Goal: Transaction & Acquisition: Purchase product/service

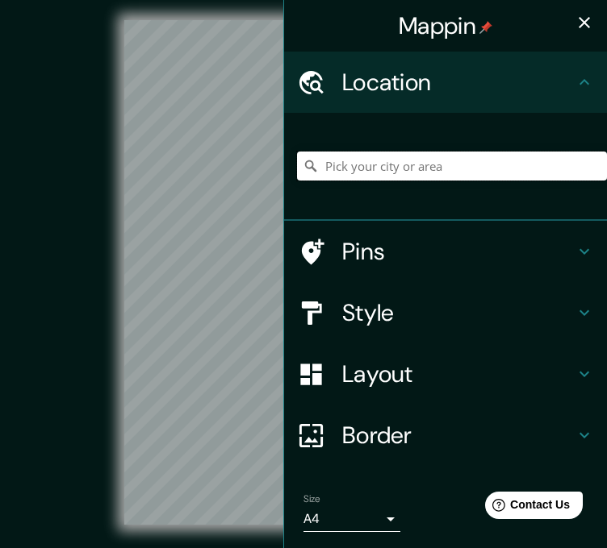
click at [336, 179] on input "Pick your city or area" at bounding box center [452, 166] width 310 height 29
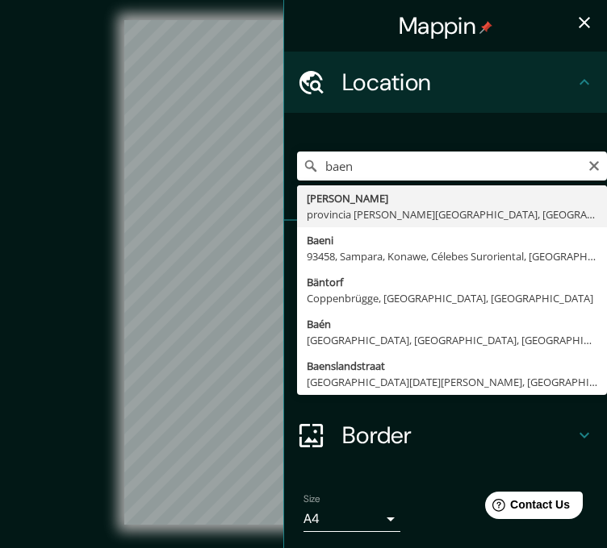
type input "Baena, provincia de Córdoba, España"
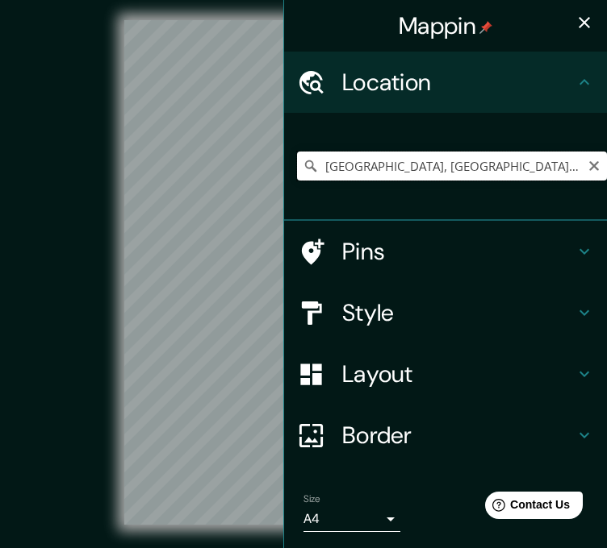
click at [396, 161] on input "Baena, provincia de Córdoba, España" at bounding box center [452, 166] width 310 height 29
click at [315, 169] on input "Baena, provincia de Córdoba, España" at bounding box center [452, 166] width 310 height 29
click at [587, 165] on icon "Clear" at bounding box center [593, 166] width 13 height 13
paste input "C. Demetrio de los Ríos"
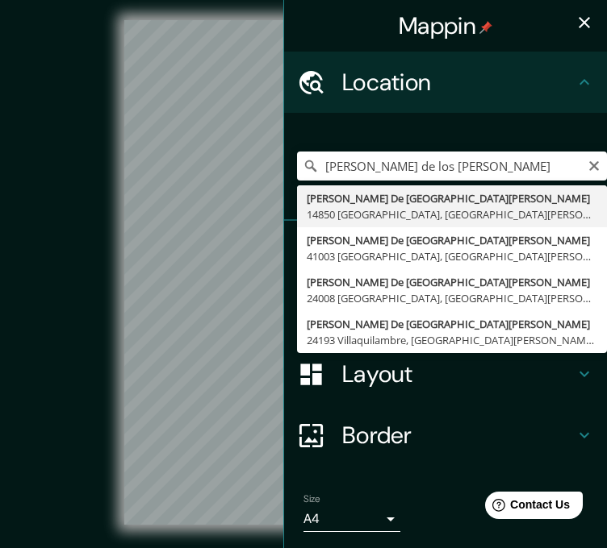
type input "Calle Demetrio De Los Ríos, 14850 Baena, provincia de Córdoba, España"
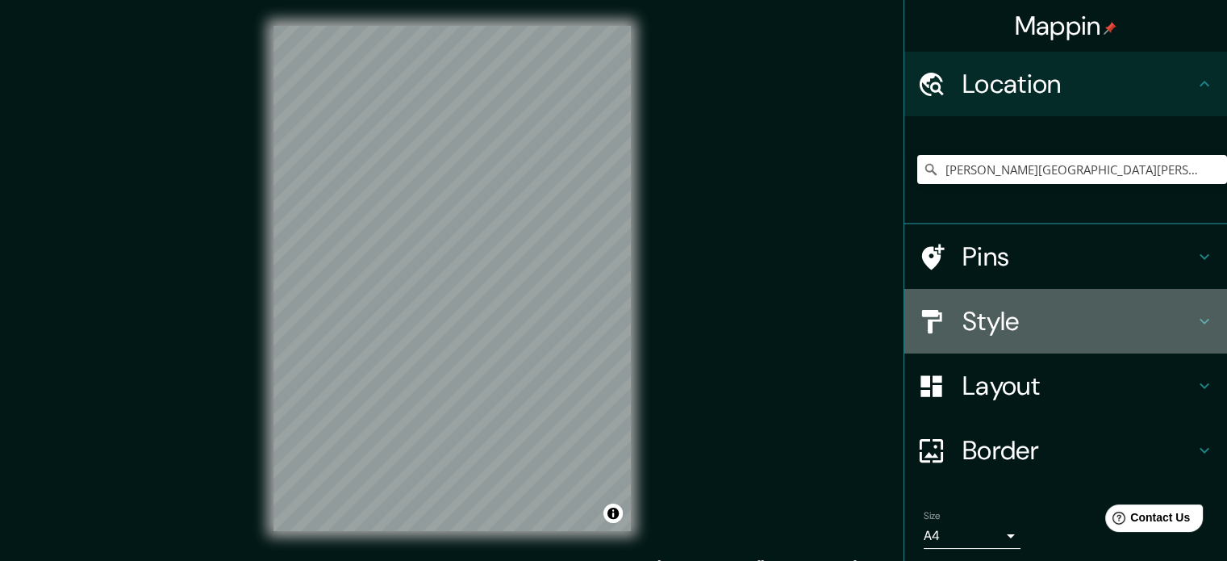
click at [1014, 323] on h4 "Style" at bounding box center [1078, 321] width 232 height 32
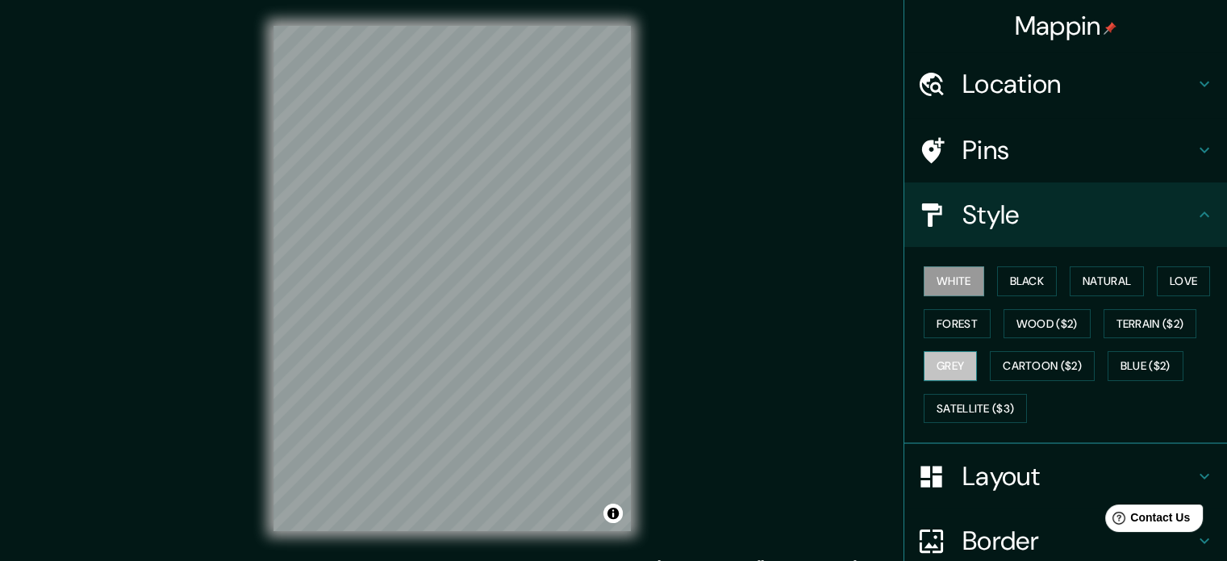
click at [957, 360] on button "Grey" at bounding box center [950, 366] width 53 height 30
click at [1020, 286] on button "Black" at bounding box center [1027, 281] width 60 height 30
click at [954, 282] on button "White" at bounding box center [954, 281] width 60 height 30
click at [1174, 281] on button "Love" at bounding box center [1183, 281] width 53 height 30
click at [940, 364] on button "Grey" at bounding box center [950, 366] width 53 height 30
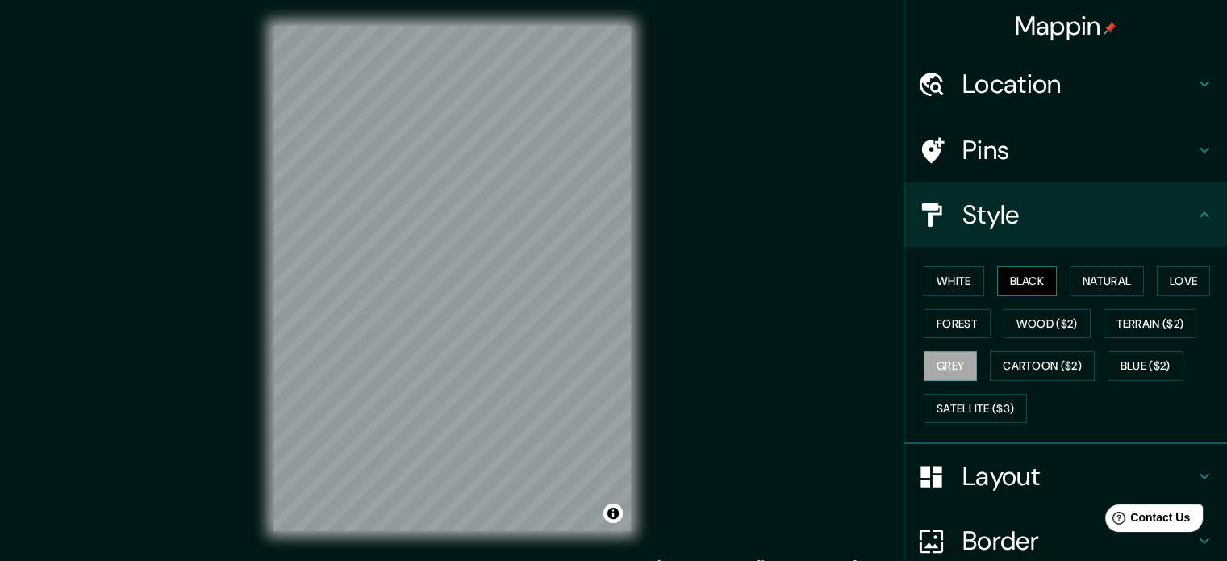
click at [1024, 279] on button "Black" at bounding box center [1027, 281] width 60 height 30
click at [947, 280] on button "White" at bounding box center [954, 281] width 60 height 30
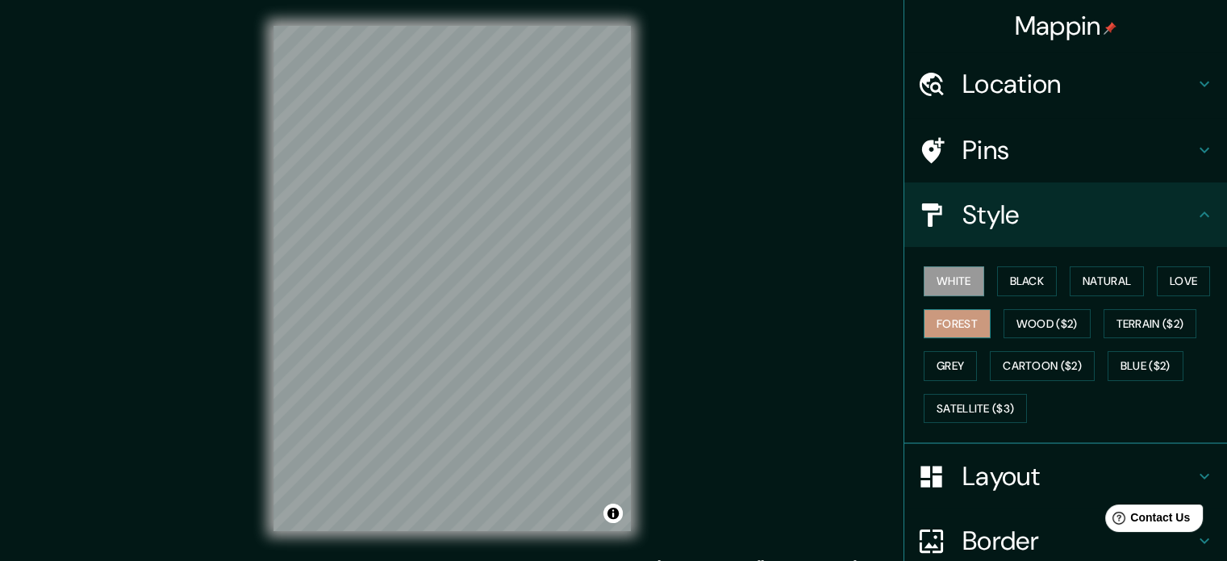
click at [947, 314] on button "Forest" at bounding box center [957, 324] width 67 height 30
click at [945, 362] on button "Grey" at bounding box center [950, 366] width 53 height 30
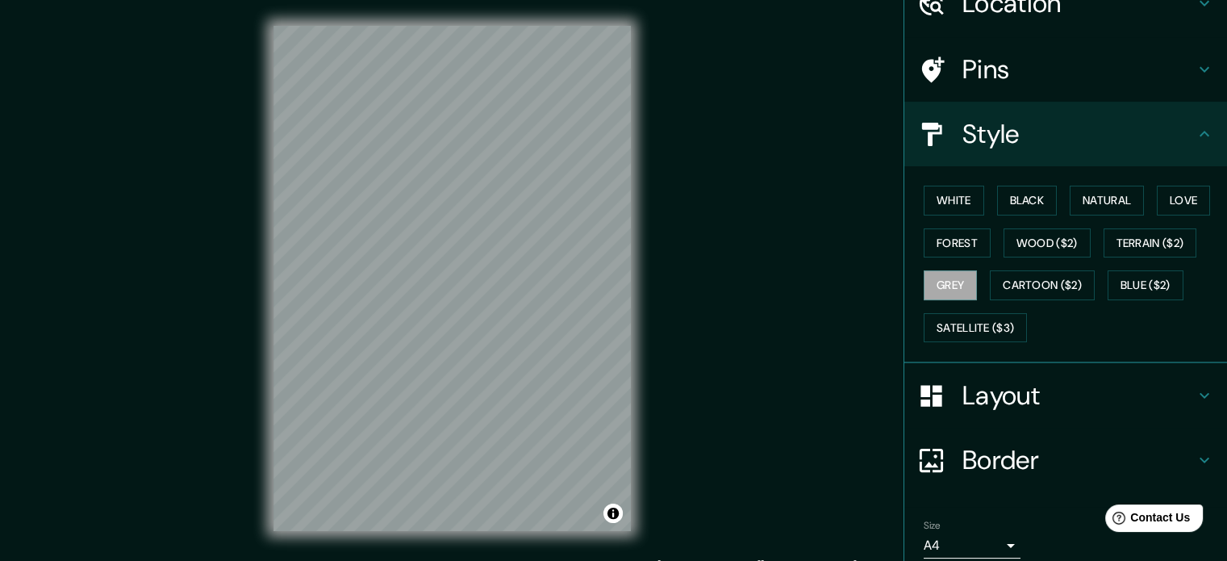
click at [1006, 389] on h4 "Layout" at bounding box center [1078, 395] width 232 height 32
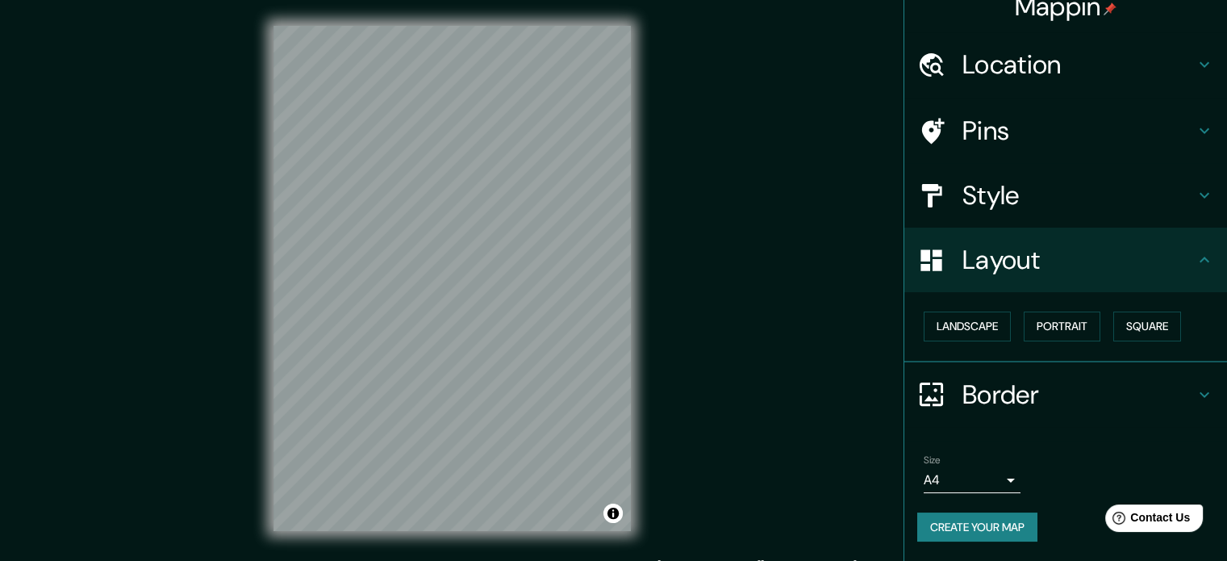
scroll to position [18, 0]
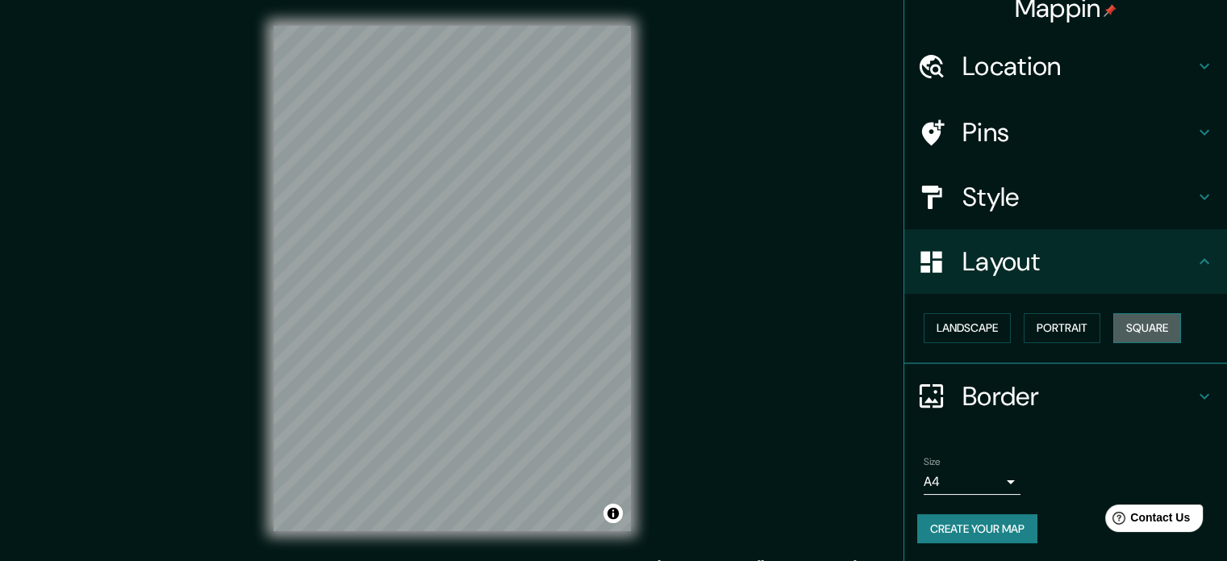
click at [1125, 322] on button "Square" at bounding box center [1147, 328] width 68 height 30
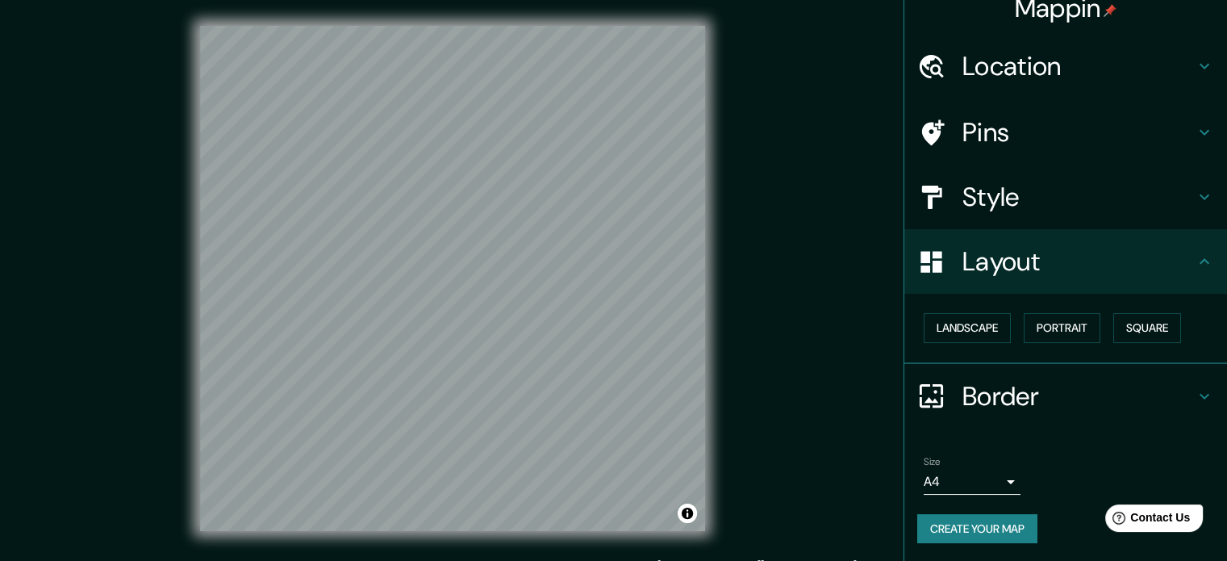
click at [931, 522] on button "Create your map" at bounding box center [977, 529] width 120 height 30
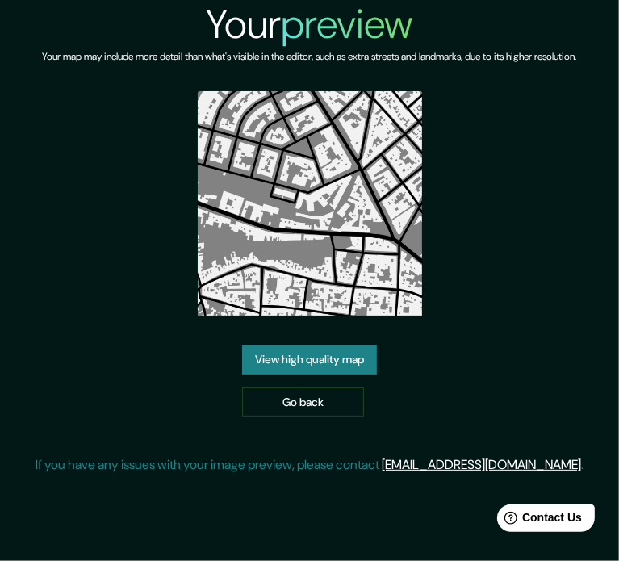
click at [328, 344] on link "View high quality map" at bounding box center [309, 359] width 135 height 30
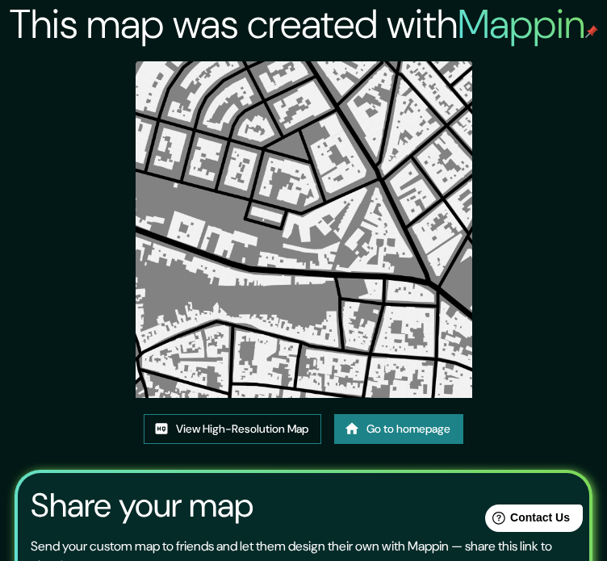
click at [265, 432] on link "View High-Resolution Map" at bounding box center [232, 429] width 177 height 30
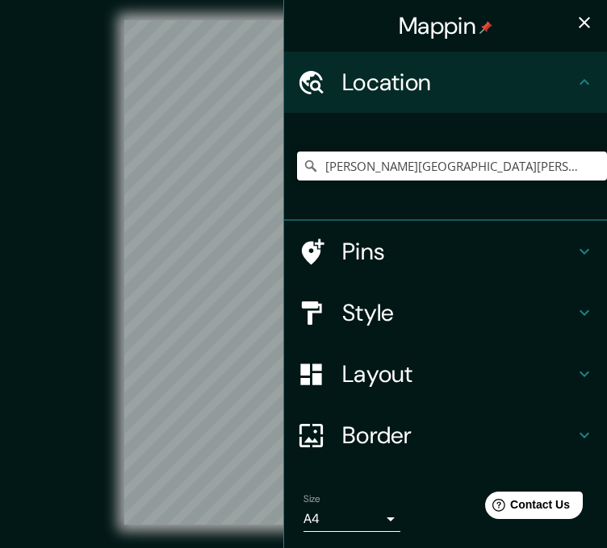
click at [560, 159] on input "[PERSON_NAME][GEOGRAPHIC_DATA][PERSON_NAME], 14850 [GEOGRAPHIC_DATA], [GEOGRAPH…" at bounding box center [452, 166] width 310 height 29
click at [544, 157] on input "[PERSON_NAME][GEOGRAPHIC_DATA][PERSON_NAME], 14850 [GEOGRAPHIC_DATA], [GEOGRAPH…" at bounding box center [452, 166] width 310 height 29
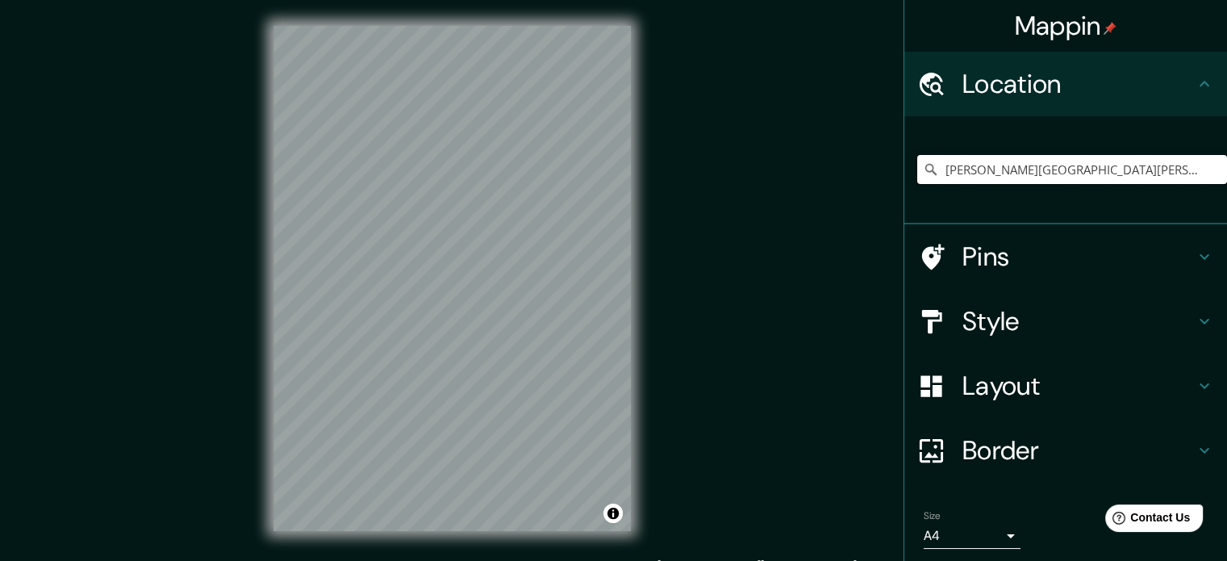
click at [606, 162] on input "[PERSON_NAME][GEOGRAPHIC_DATA][PERSON_NAME], 14850 [GEOGRAPHIC_DATA], [GEOGRAPH…" at bounding box center [1072, 169] width 310 height 29
drag, startPoint x: 1094, startPoint y: 169, endPoint x: 1204, endPoint y: 172, distance: 110.6
click at [606, 172] on input "[PERSON_NAME][GEOGRAPHIC_DATA][PERSON_NAME], 14850 [GEOGRAPHIC_DATA], [GEOGRAPH…" at bounding box center [1072, 169] width 310 height 29
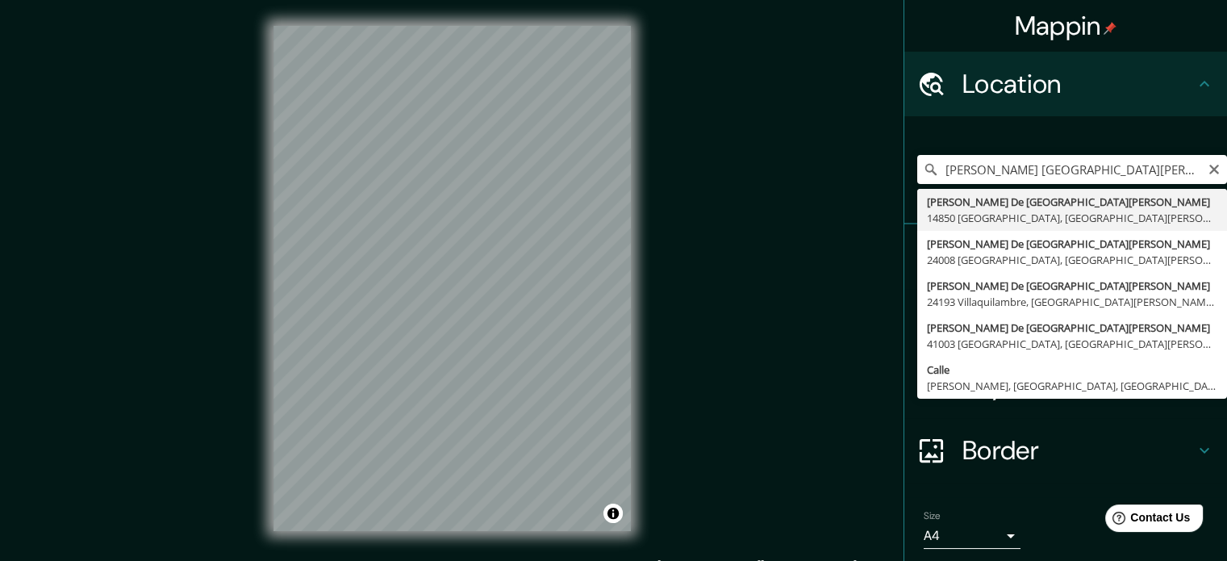
type input "[PERSON_NAME][GEOGRAPHIC_DATA][PERSON_NAME], 14850 [GEOGRAPHIC_DATA], [GEOGRAPH…"
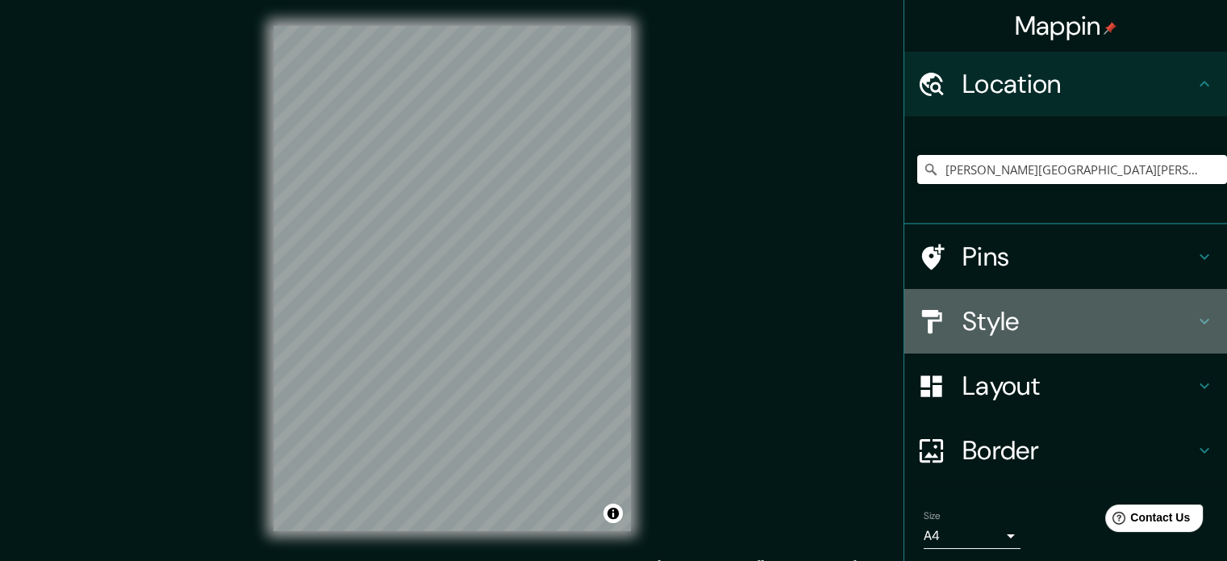
click at [606, 312] on h4 "Style" at bounding box center [1078, 321] width 232 height 32
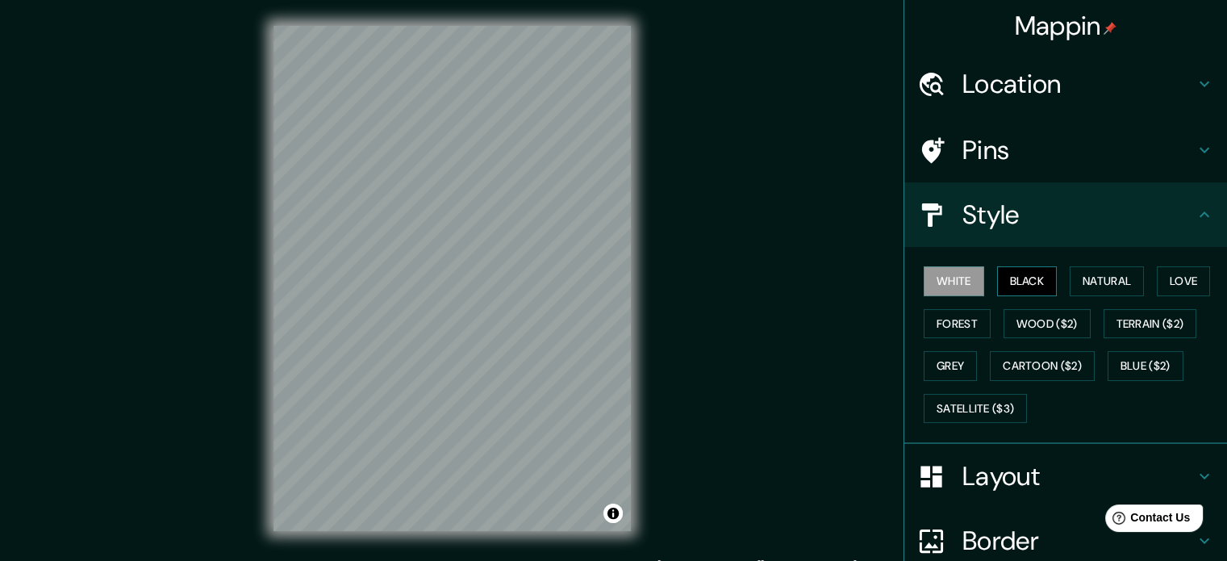
click at [606, 281] on button "Black" at bounding box center [1027, 281] width 60 height 30
click at [606, 358] on button "Grey" at bounding box center [950, 366] width 53 height 30
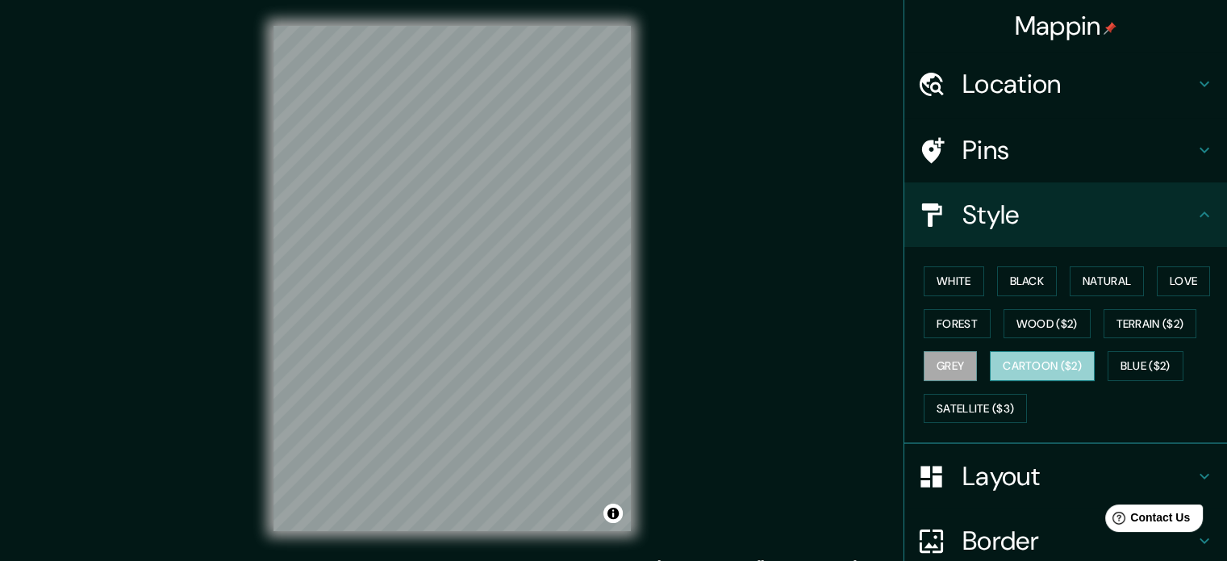
click at [606, 361] on button "Cartoon ($2)" at bounding box center [1042, 366] width 105 height 30
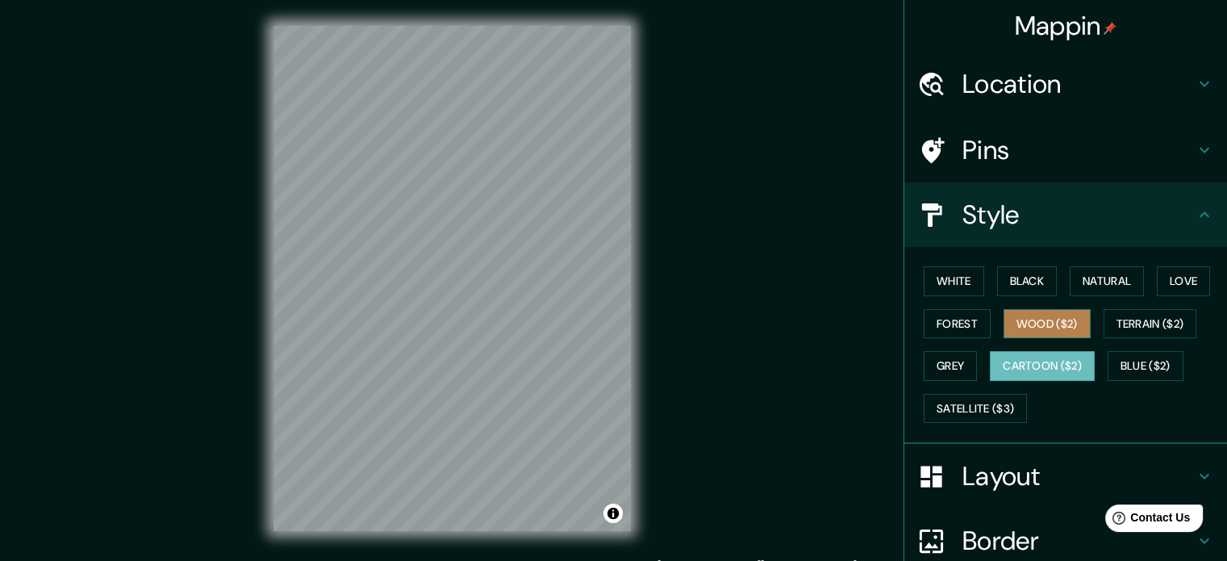
click at [606, 325] on button "Wood ($2)" at bounding box center [1046, 324] width 87 height 30
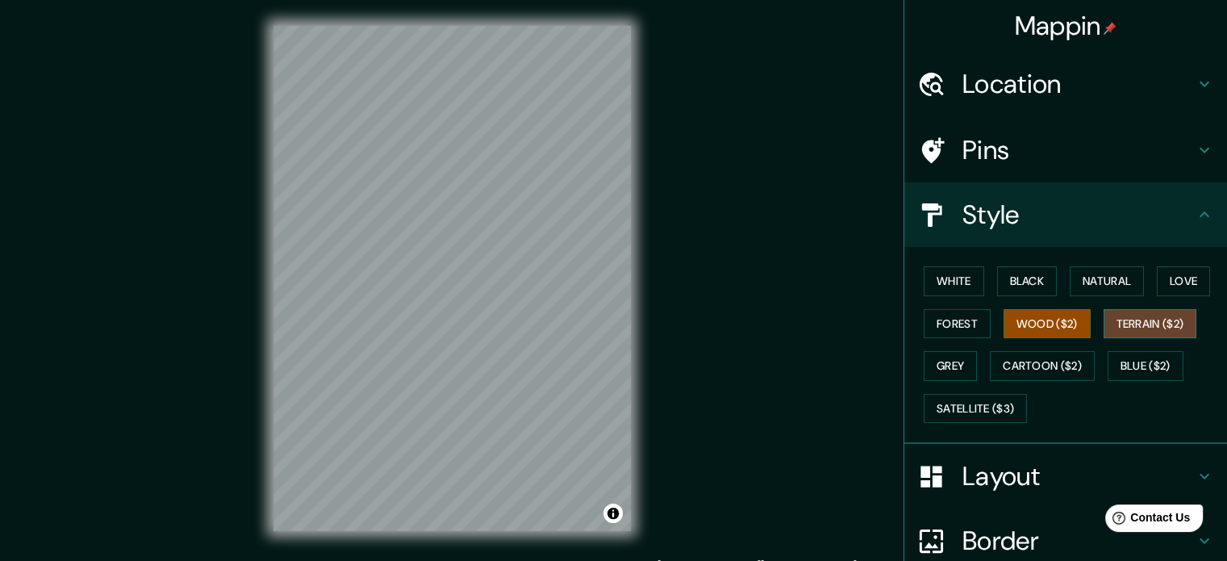
click at [606, 319] on button "Terrain ($2)" at bounding box center [1150, 324] width 94 height 30
click at [606, 283] on button "Natural" at bounding box center [1107, 281] width 74 height 30
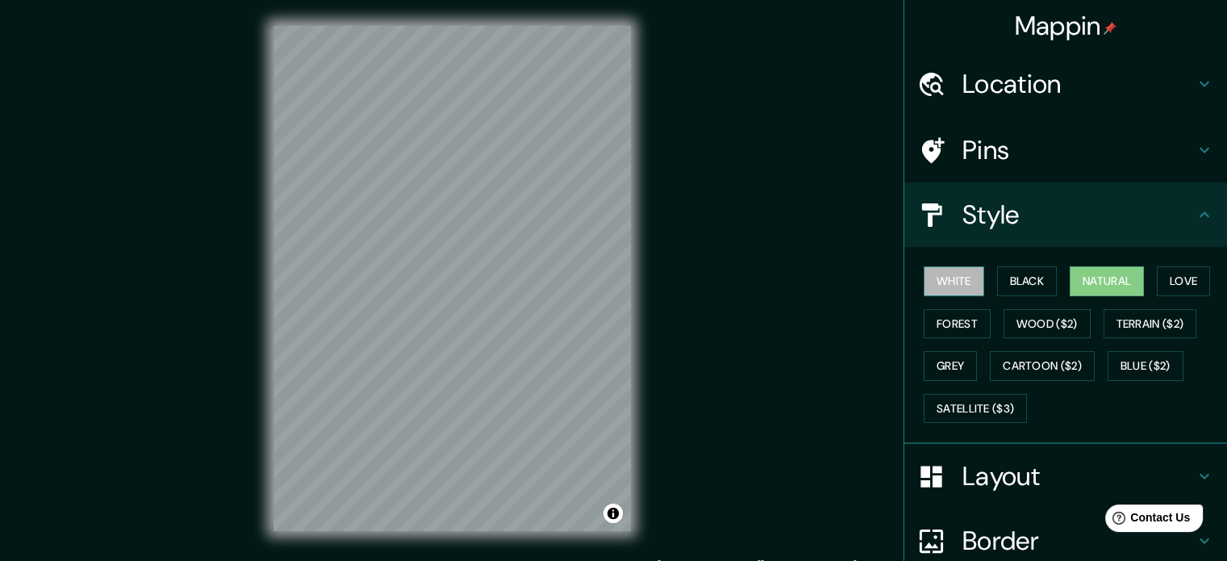
click at [606, 283] on button "White" at bounding box center [954, 281] width 60 height 30
